Goal: Find contact information: Find contact information

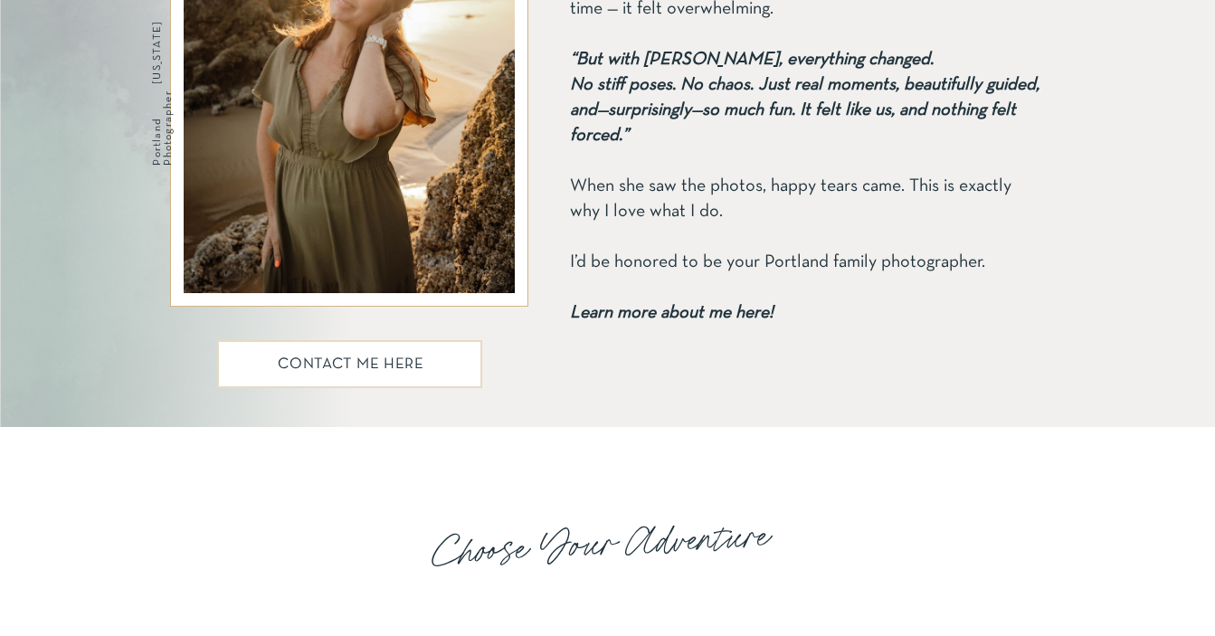
scroll to position [2425, 0]
click at [698, 313] on b "Learn more about me here!" at bounding box center [672, 312] width 204 height 16
click at [326, 365] on h2 "cONTACT ME HERE" at bounding box center [351, 364] width 155 height 16
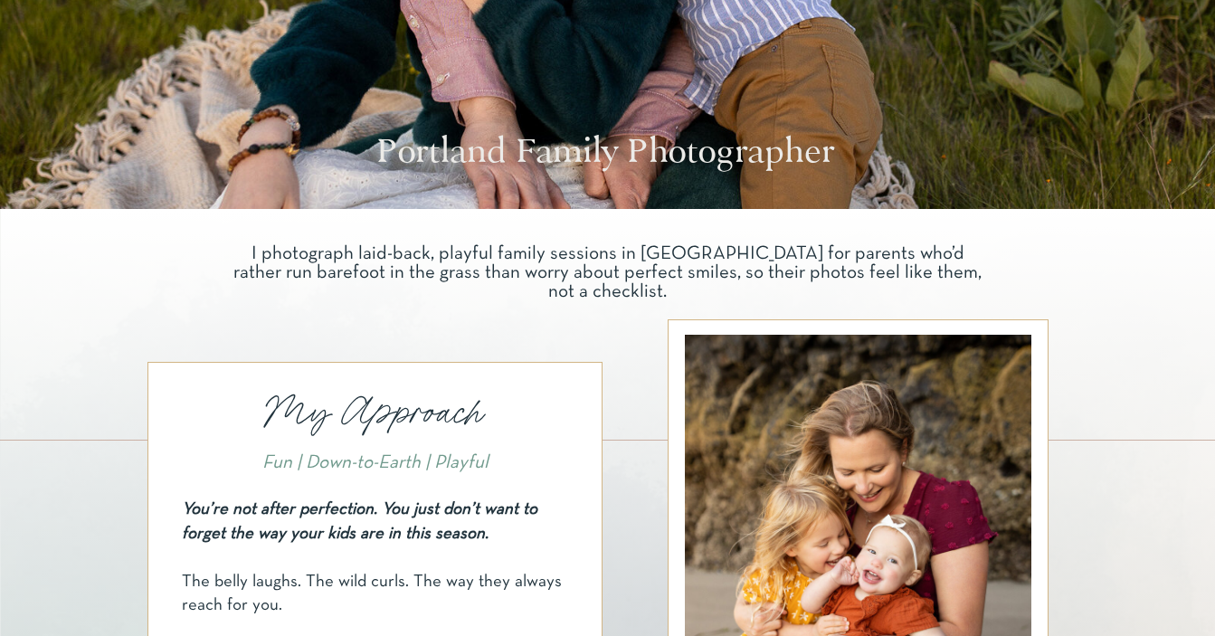
scroll to position [593, 0]
